Goal: Information Seeking & Learning: Learn about a topic

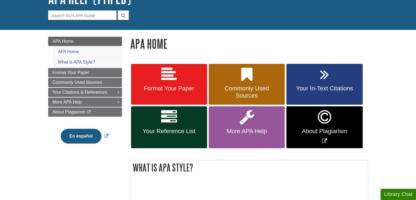
scroll to position [55, 0]
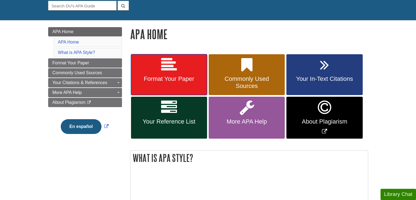
click at [183, 78] on span "Format Your Paper" at bounding box center [169, 78] width 68 height 7
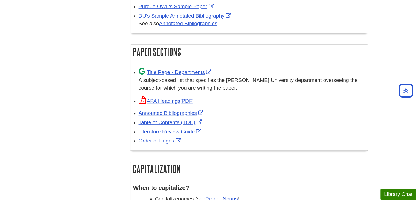
scroll to position [328, 0]
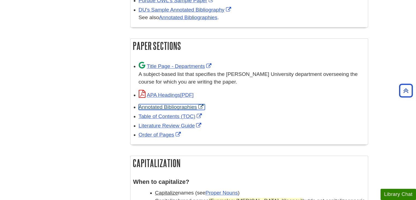
click at [172, 106] on link "Annotated Bibliographies" at bounding box center [172, 107] width 66 height 6
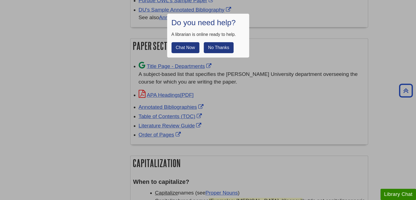
click at [219, 44] on button "No Thanks" at bounding box center [219, 47] width 30 height 11
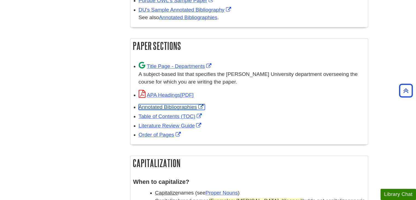
click at [178, 105] on link "Annotated Bibliographies" at bounding box center [172, 107] width 66 height 6
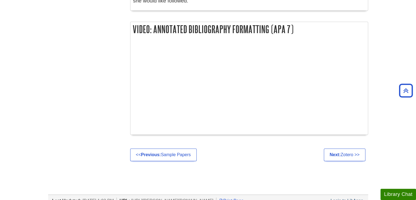
scroll to position [656, 0]
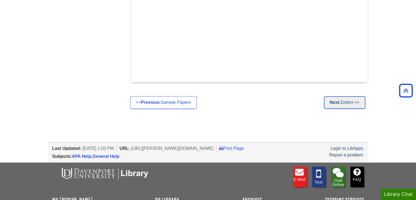
click at [337, 102] on strong "Next:" at bounding box center [334, 102] width 11 height 5
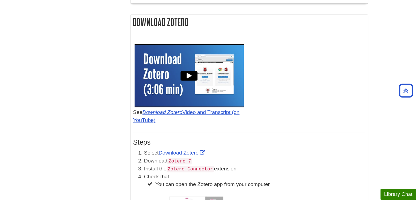
scroll to position [328, 0]
click at [181, 77] on div at bounding box center [189, 75] width 20 height 20
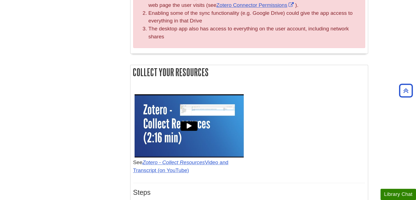
scroll to position [738, 0]
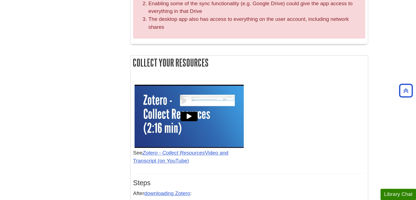
click at [186, 106] on div at bounding box center [189, 116] width 20 height 20
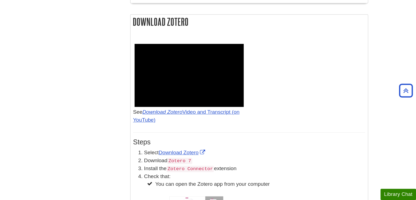
scroll to position [164, 0]
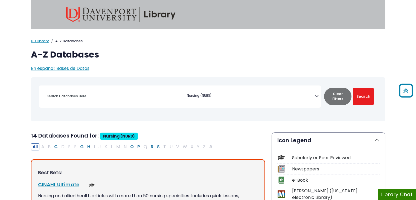
select select "219076"
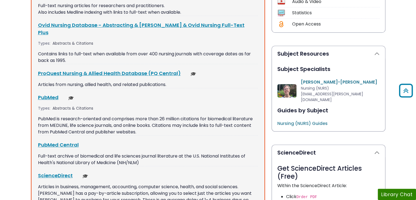
scroll to position [273, 0]
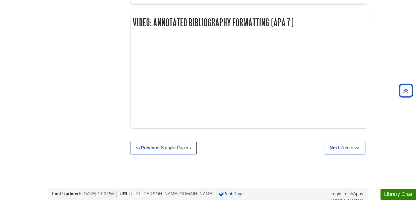
scroll to position [601, 0]
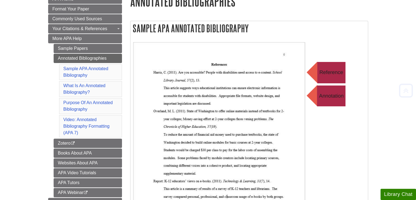
scroll to position [109, 0]
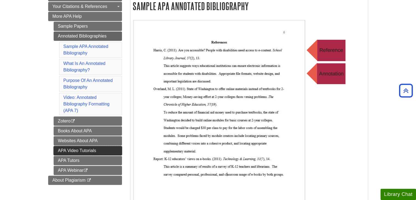
click at [88, 148] on link "APA Video Tutorials" at bounding box center [88, 150] width 68 height 9
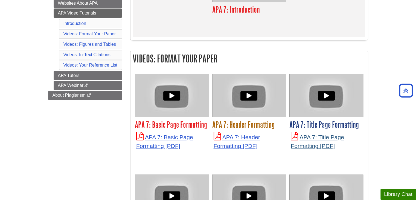
scroll to position [164, 0]
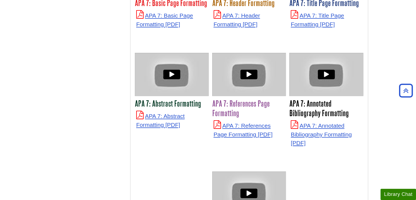
scroll to position [296, 0]
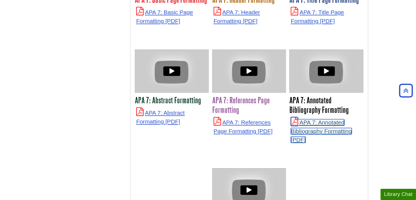
click at [318, 125] on link "APA 7: Annotated Bibliography Formatting" at bounding box center [321, 131] width 61 height 24
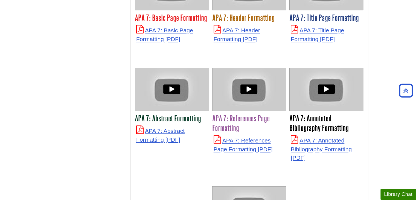
scroll to position [269, 0]
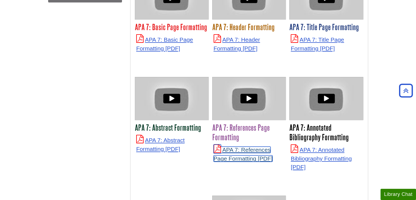
click at [239, 155] on link "APA 7: References Page Formatting" at bounding box center [242, 153] width 59 height 15
